Goal: Find specific page/section: Find specific page/section

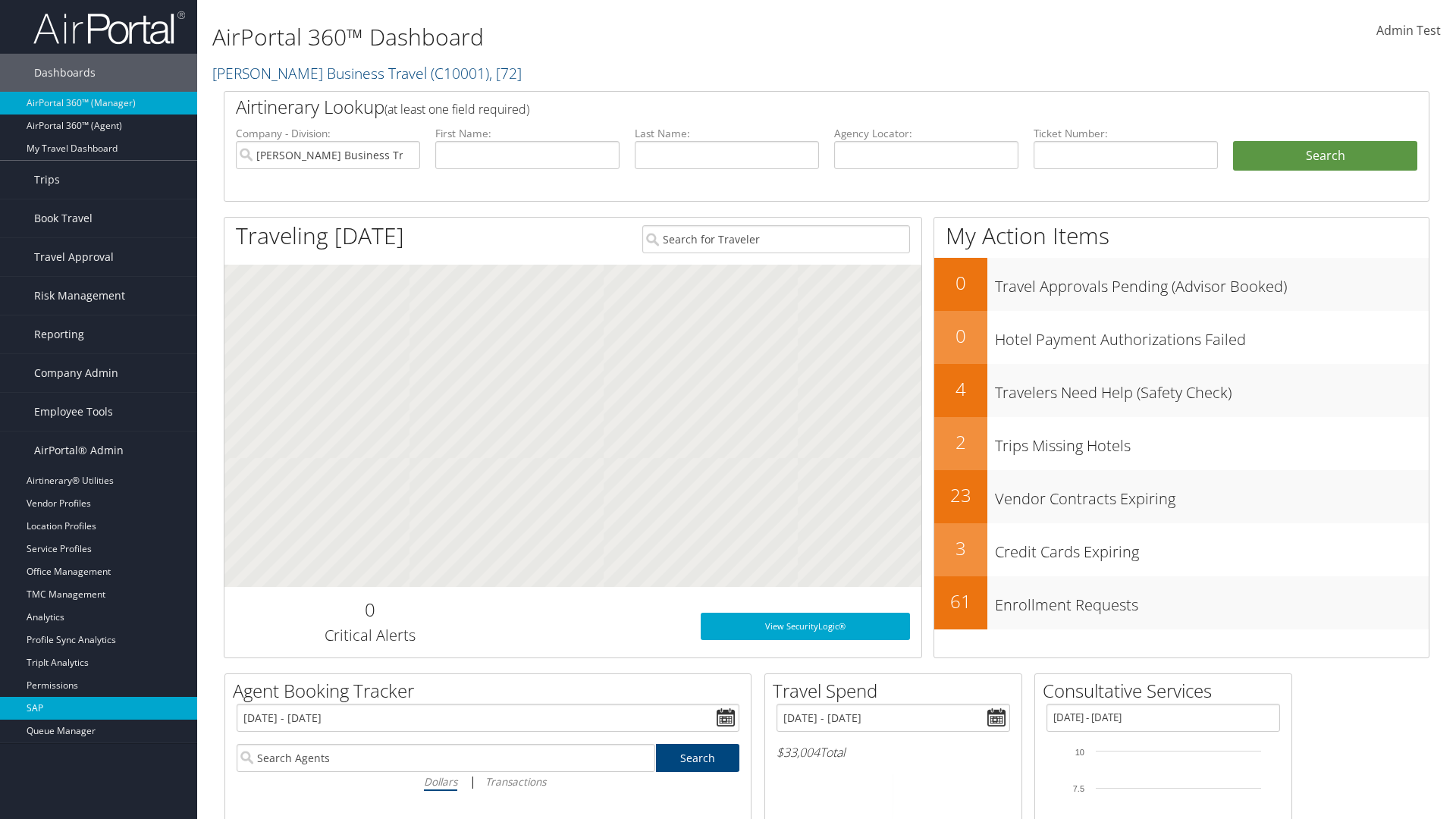
click at [99, 709] on link "SAP" at bounding box center [98, 708] width 197 height 22
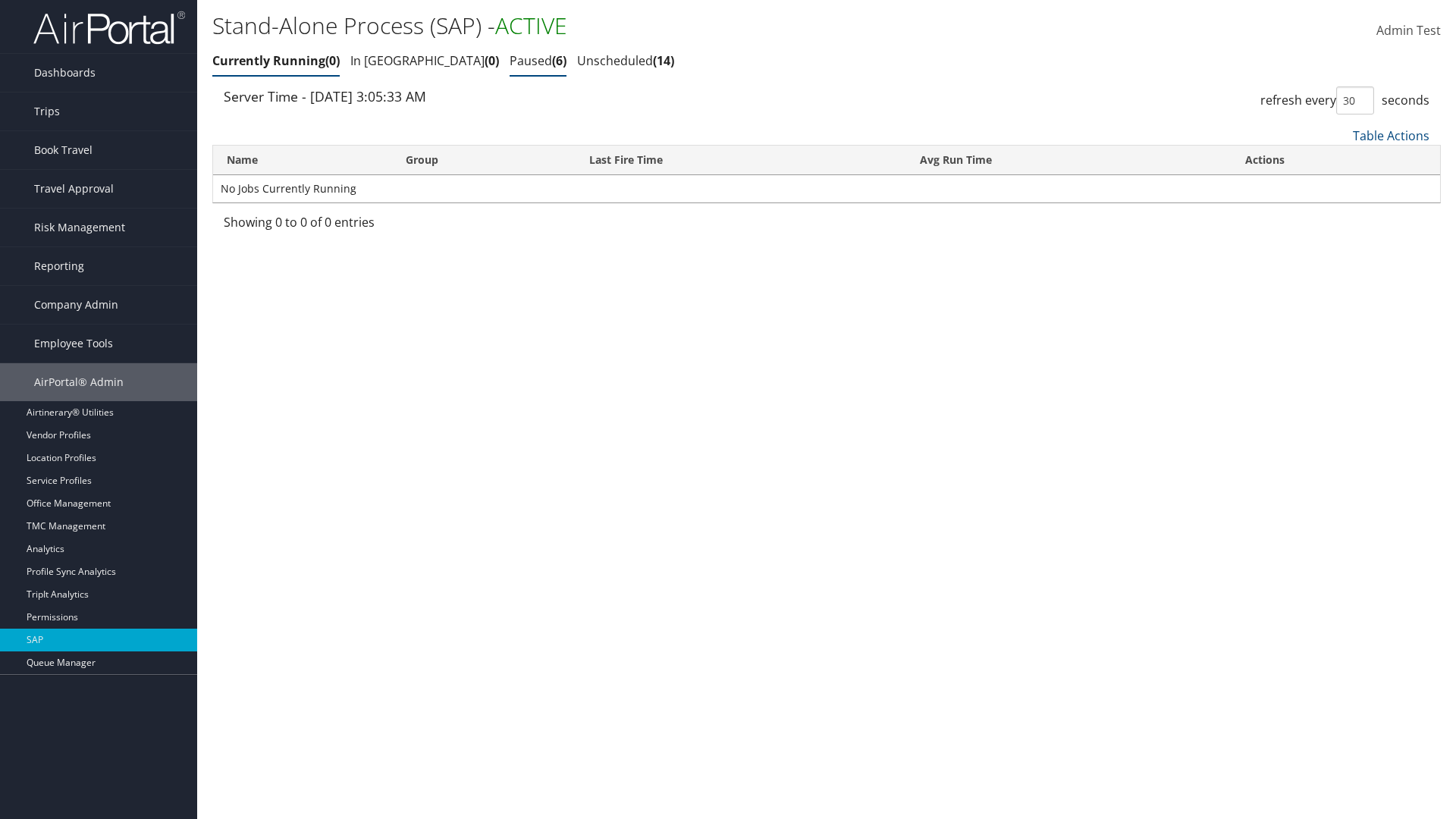
click at [510, 61] on link "Paused 6" at bounding box center [539, 61] width 57 height 17
